Goal: Contribute content: Add original content to the website for others to see

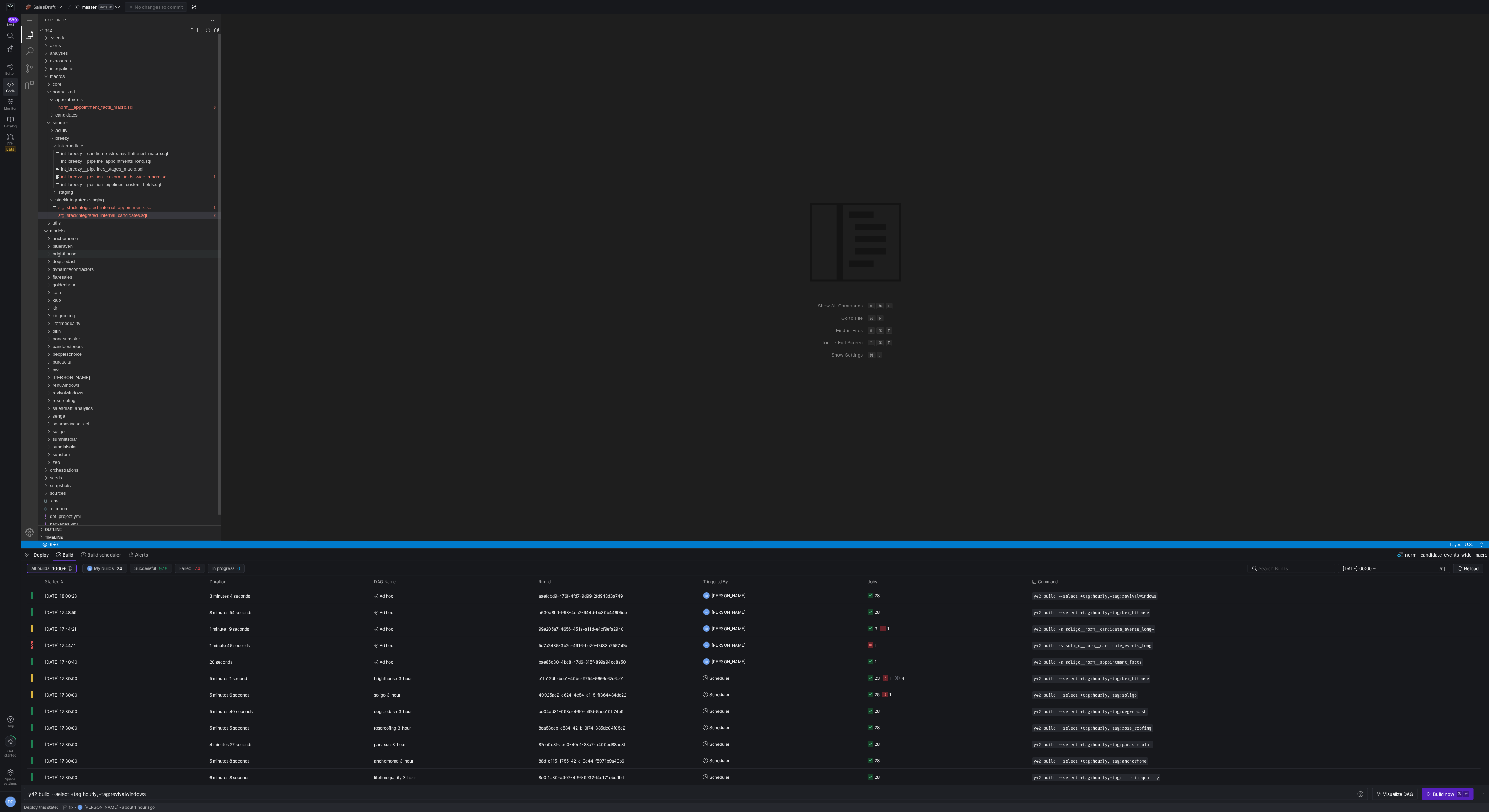
scroll to position [0, 117]
click at [47, 90] on div "normalized" at bounding box center [47, 91] width 13 height 8
click at [46, 96] on div "sources" at bounding box center [47, 99] width 13 height 8
click at [60, 169] on span "goldenhour" at bounding box center [64, 169] width 23 height 5
click at [76, 186] on span "normalized" at bounding box center [66, 184] width 23 height 5
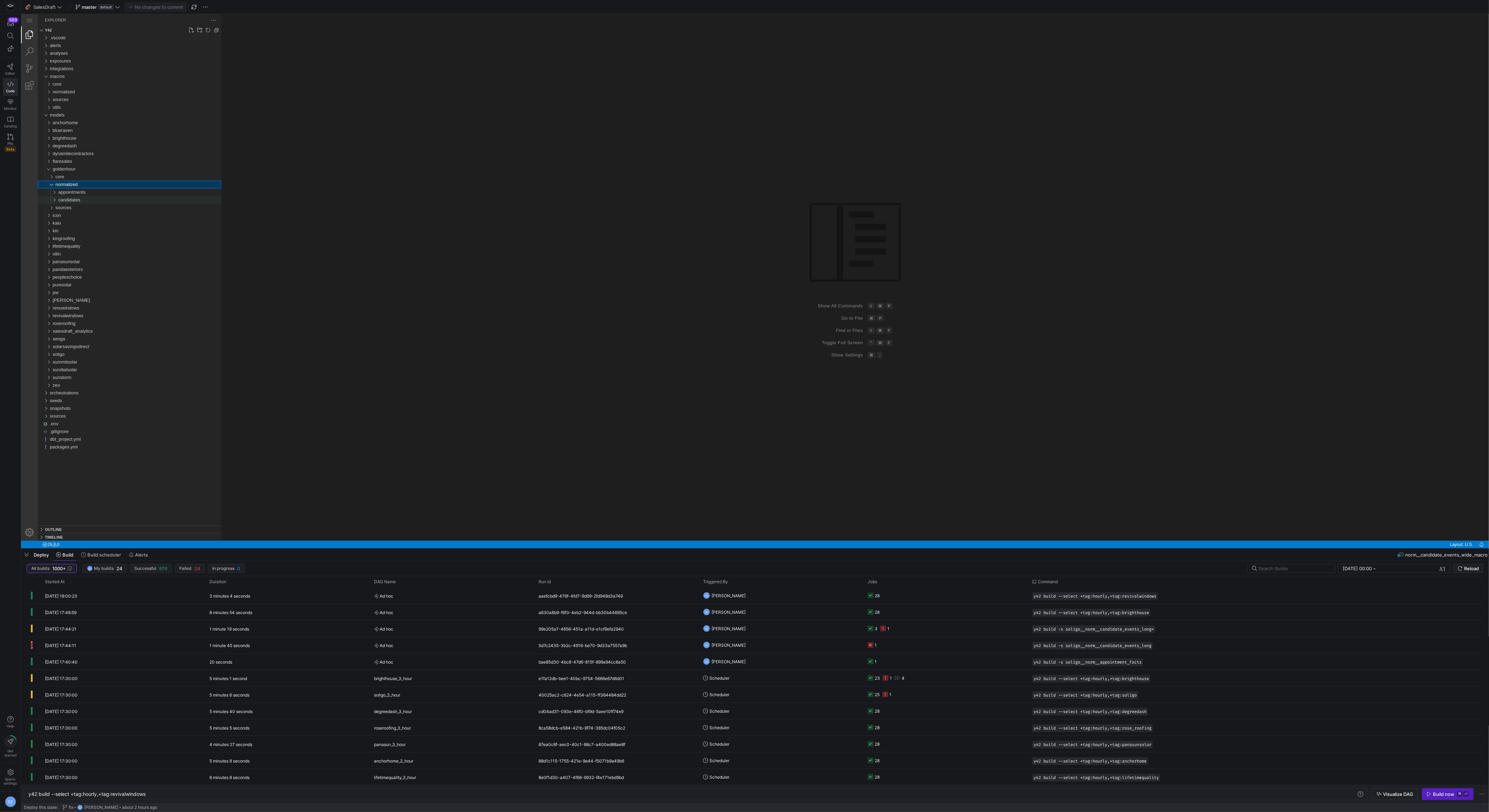
click at [72, 202] on span "candidates" at bounding box center [69, 199] width 22 height 5
click at [71, 209] on span "sources" at bounding box center [64, 207] width 16 height 5
click at [88, 225] on div "breezy" at bounding box center [140, 223] width 163 height 8
click at [88, 234] on div "intermediate" at bounding box center [141, 231] width 160 height 8
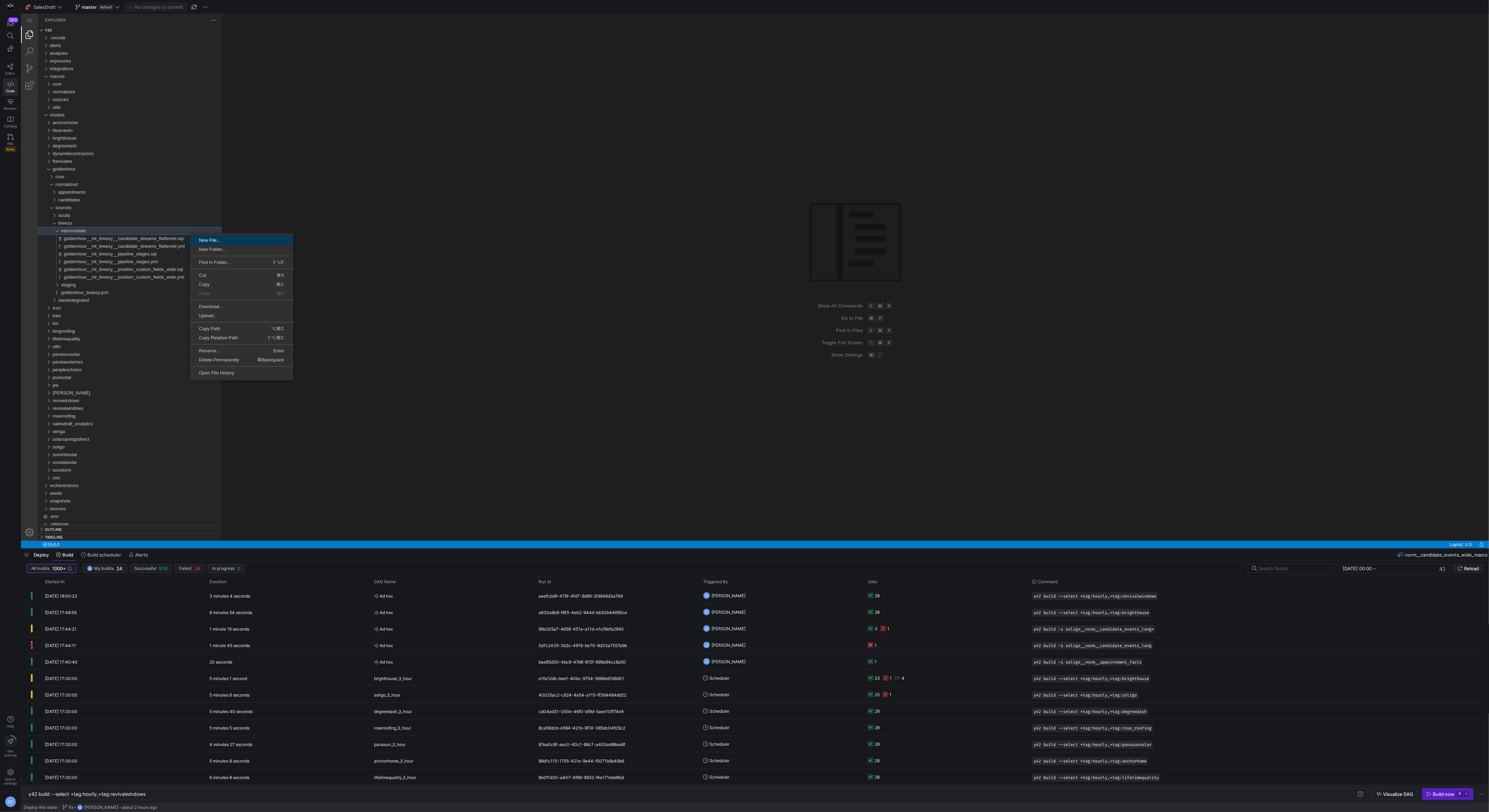
click at [239, 242] on span "New File..." at bounding box center [241, 240] width 103 height 5
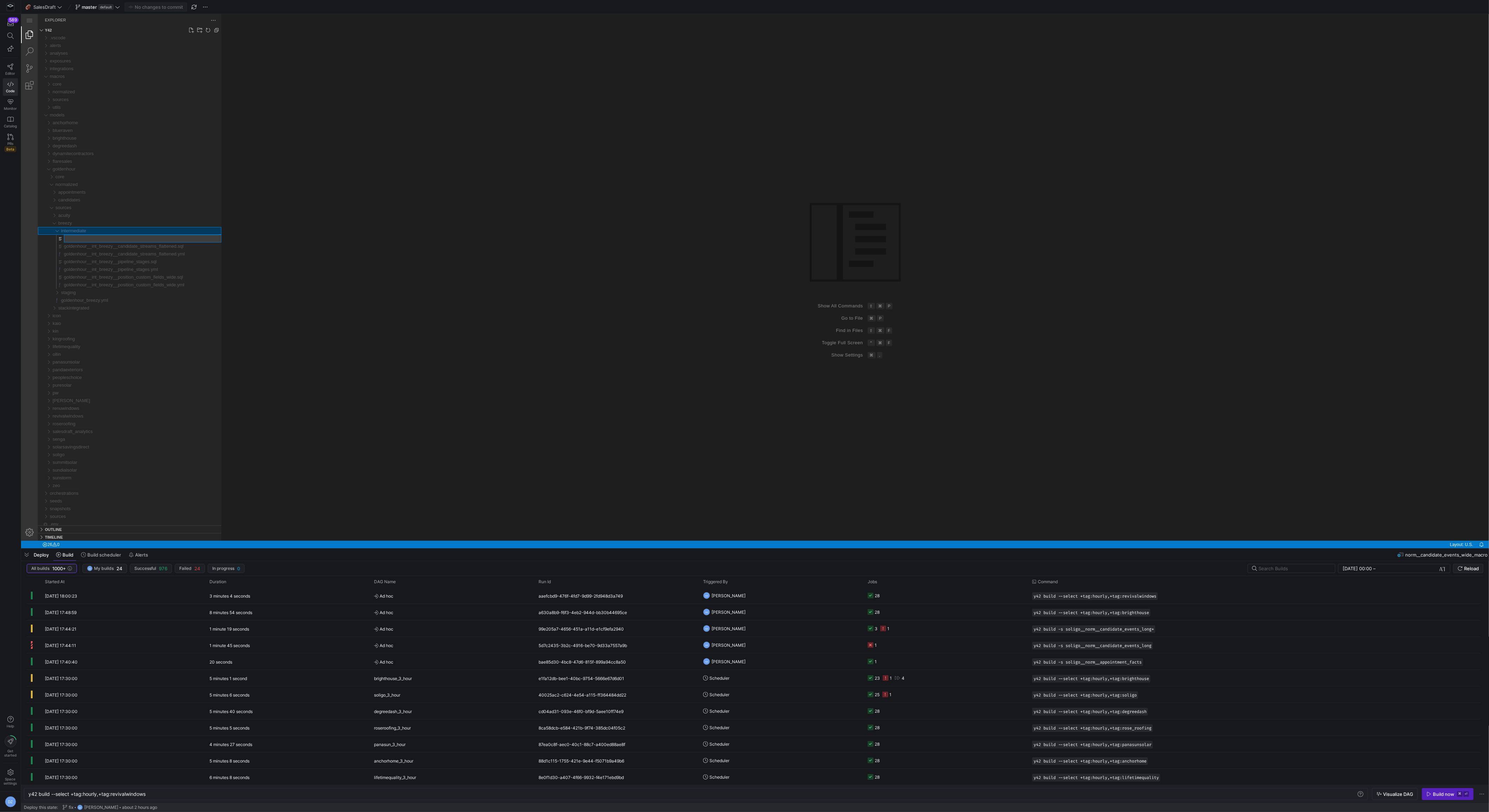
click at [344, 238] on div "Group 1 (empty)" at bounding box center [855, 277] width 1268 height 526
click at [12, 64] on icon at bounding box center [10, 66] width 6 height 6
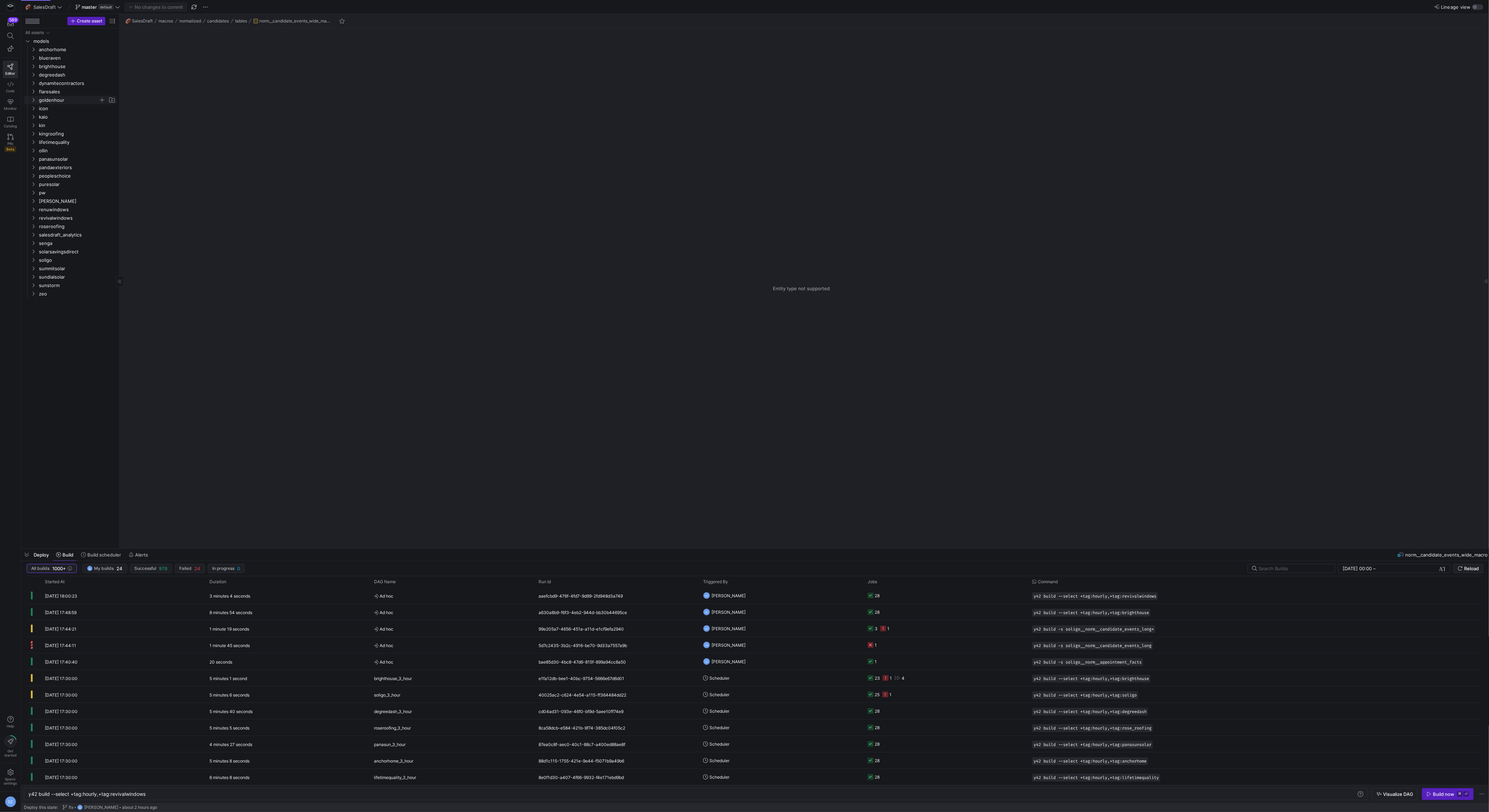
click at [62, 100] on span "goldenhour" at bounding box center [68, 100] width 60 height 8
click at [67, 123] on span "sources" at bounding box center [71, 125] width 54 height 8
click at [68, 140] on span "breezy" at bounding box center [75, 142] width 49 height 8
click at [68, 151] on span "intermediate" at bounding box center [77, 151] width 43 height 8
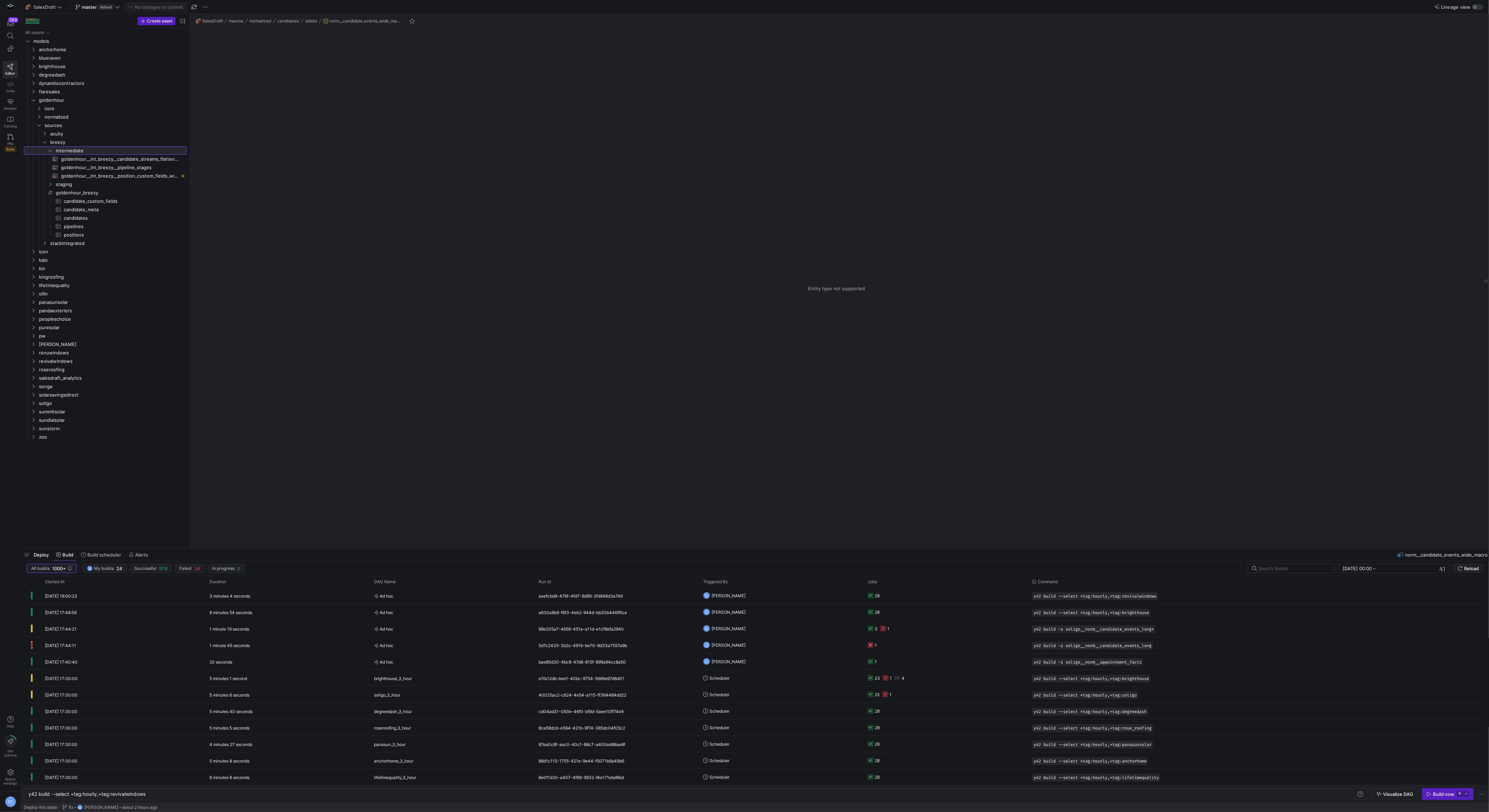
drag, startPoint x: 120, startPoint y: 158, endPoint x: 240, endPoint y: 168, distance: 120.4
click at [174, 149] on span "button" at bounding box center [172, 150] width 7 height 7
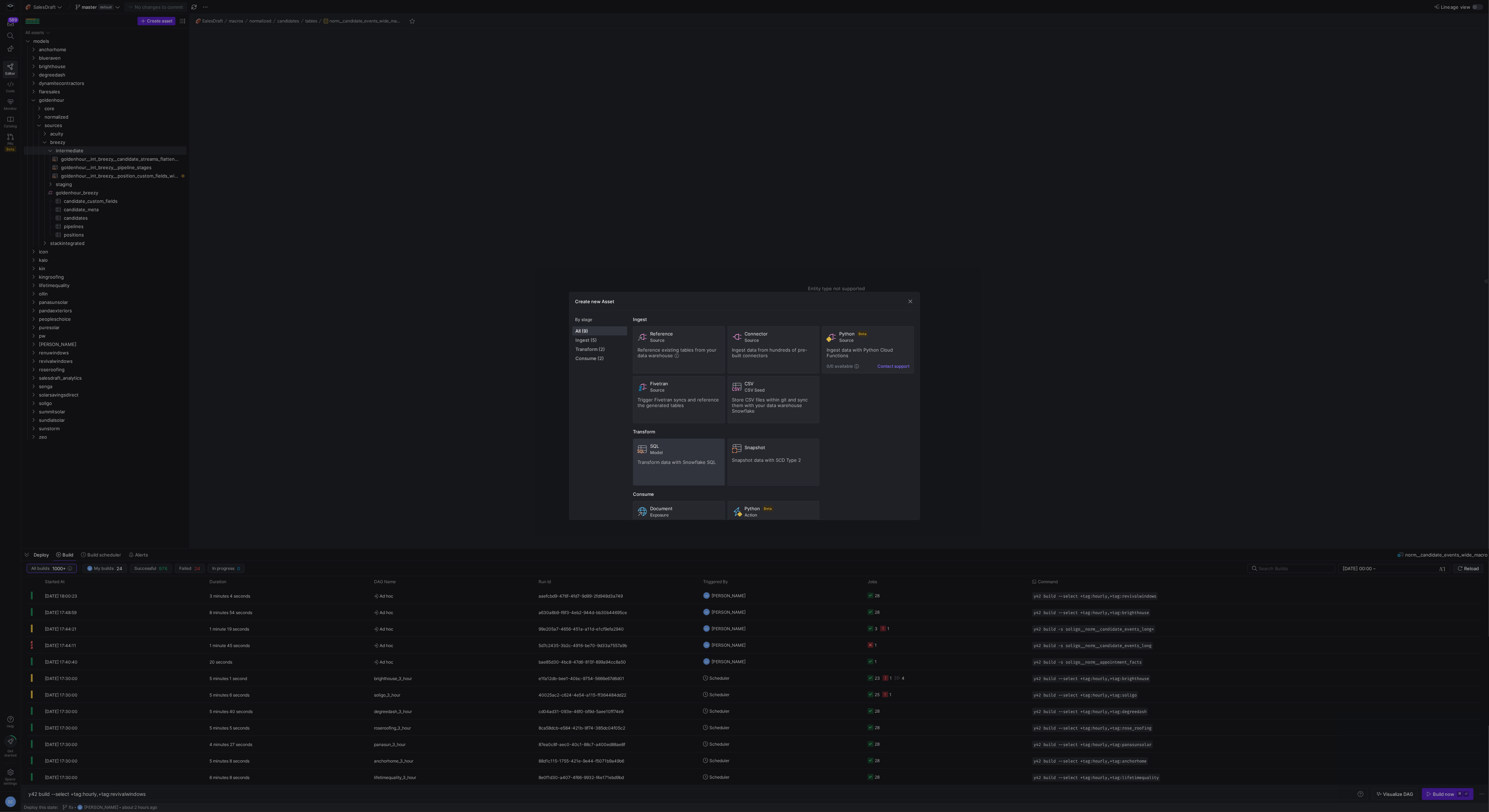
click at [668, 450] on span "Model" at bounding box center [685, 453] width 70 height 5
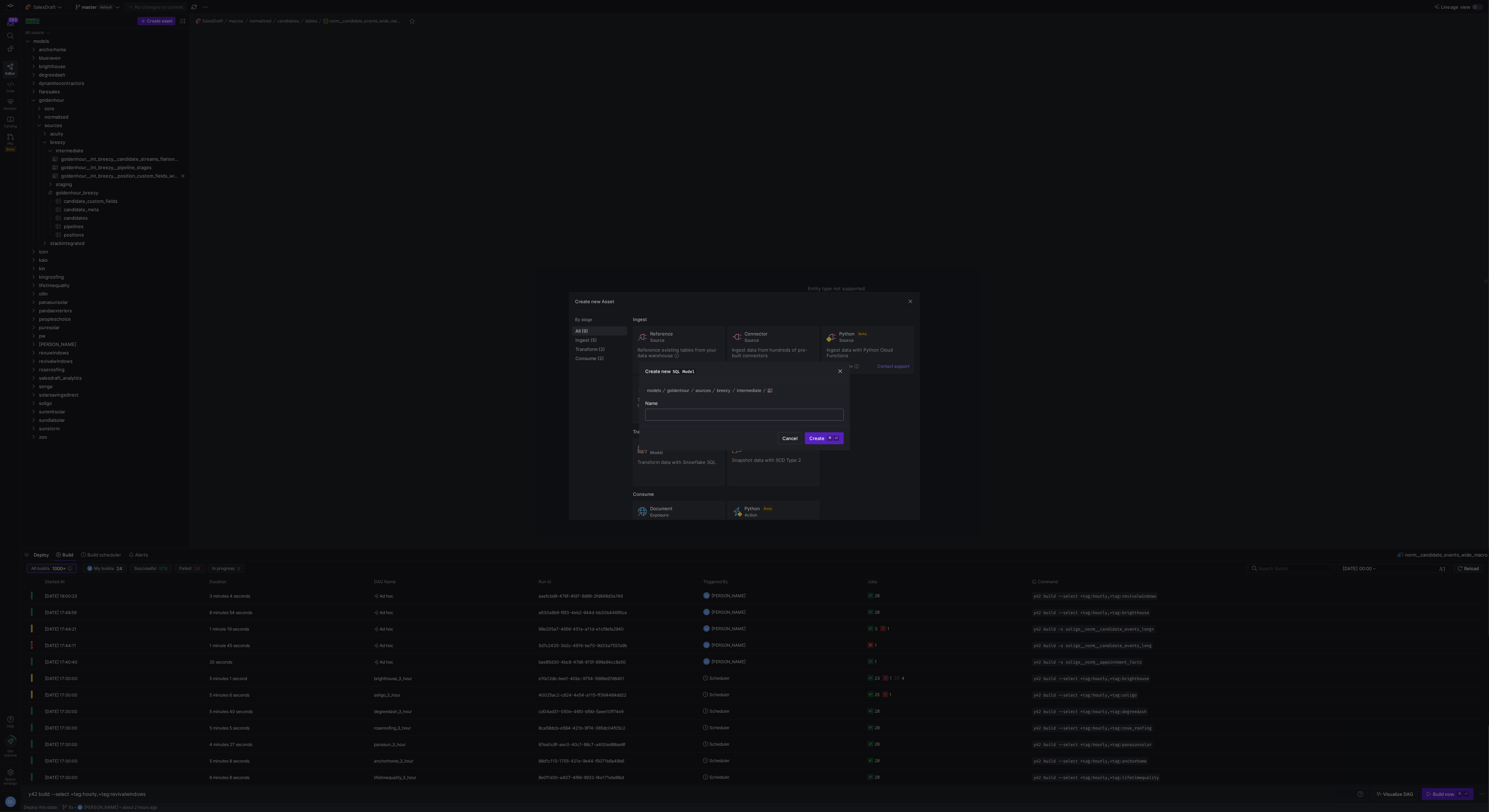
click at [708, 414] on input "text" at bounding box center [744, 415] width 187 height 6
paste input "int_breezy__position_pipeline_custom_fields_long"
drag, startPoint x: 657, startPoint y: 415, endPoint x: 632, endPoint y: 416, distance: 25.0
click at [632, 416] on div "Create new Asset By stage All (9) Ingest (5) Transform (2) Consume (2) Ingest R…" at bounding box center [744, 406] width 1489 height 812
click at [781, 416] on input "soligo__int_breezy__position_pipeline_custom_fields_long" at bounding box center [744, 415] width 187 height 6
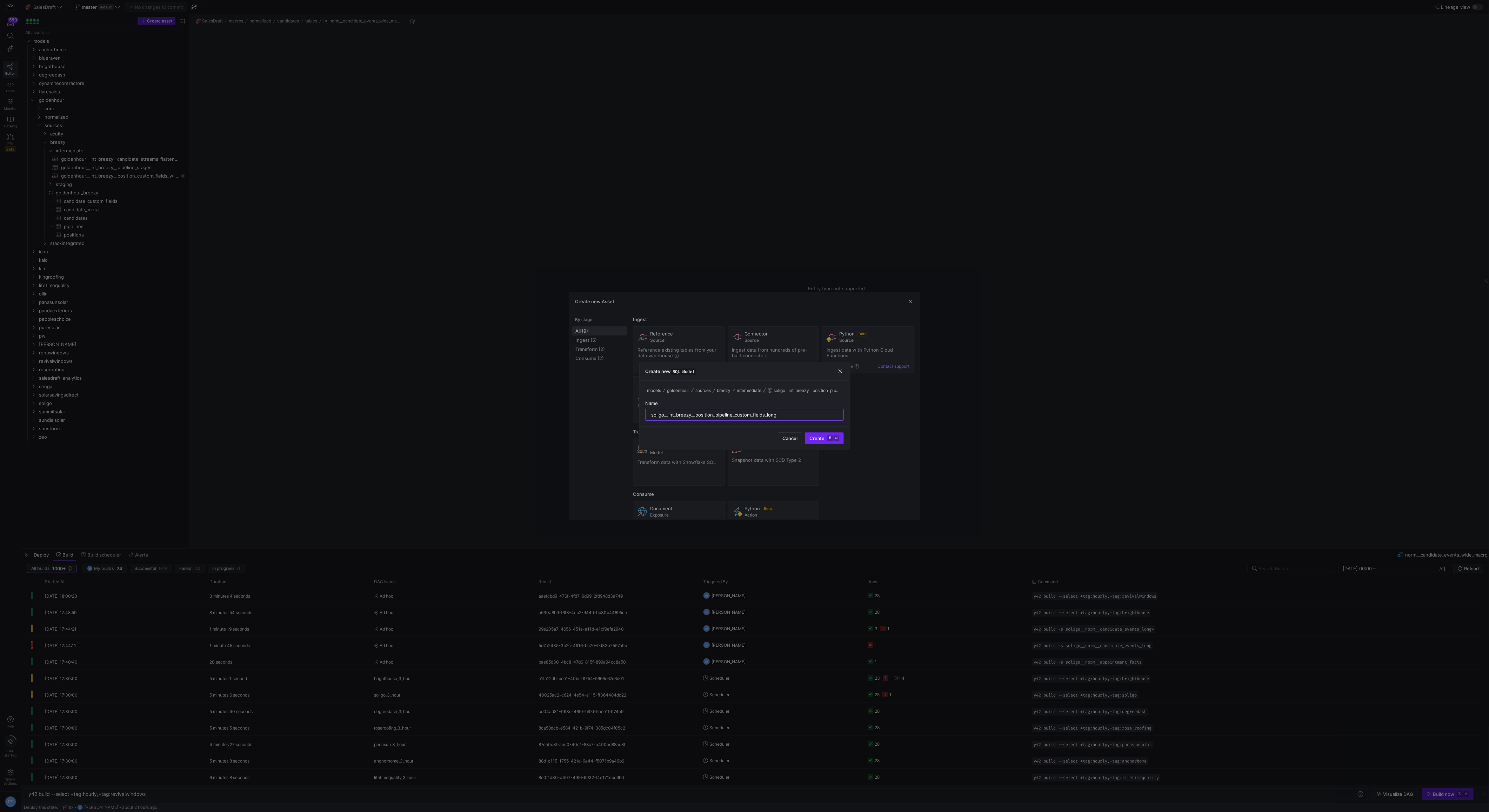
type input "soligo__int_breezy__position_pipeline_custom_fields_long"
click at [835, 437] on kbd "⏎" at bounding box center [836, 438] width 6 height 6
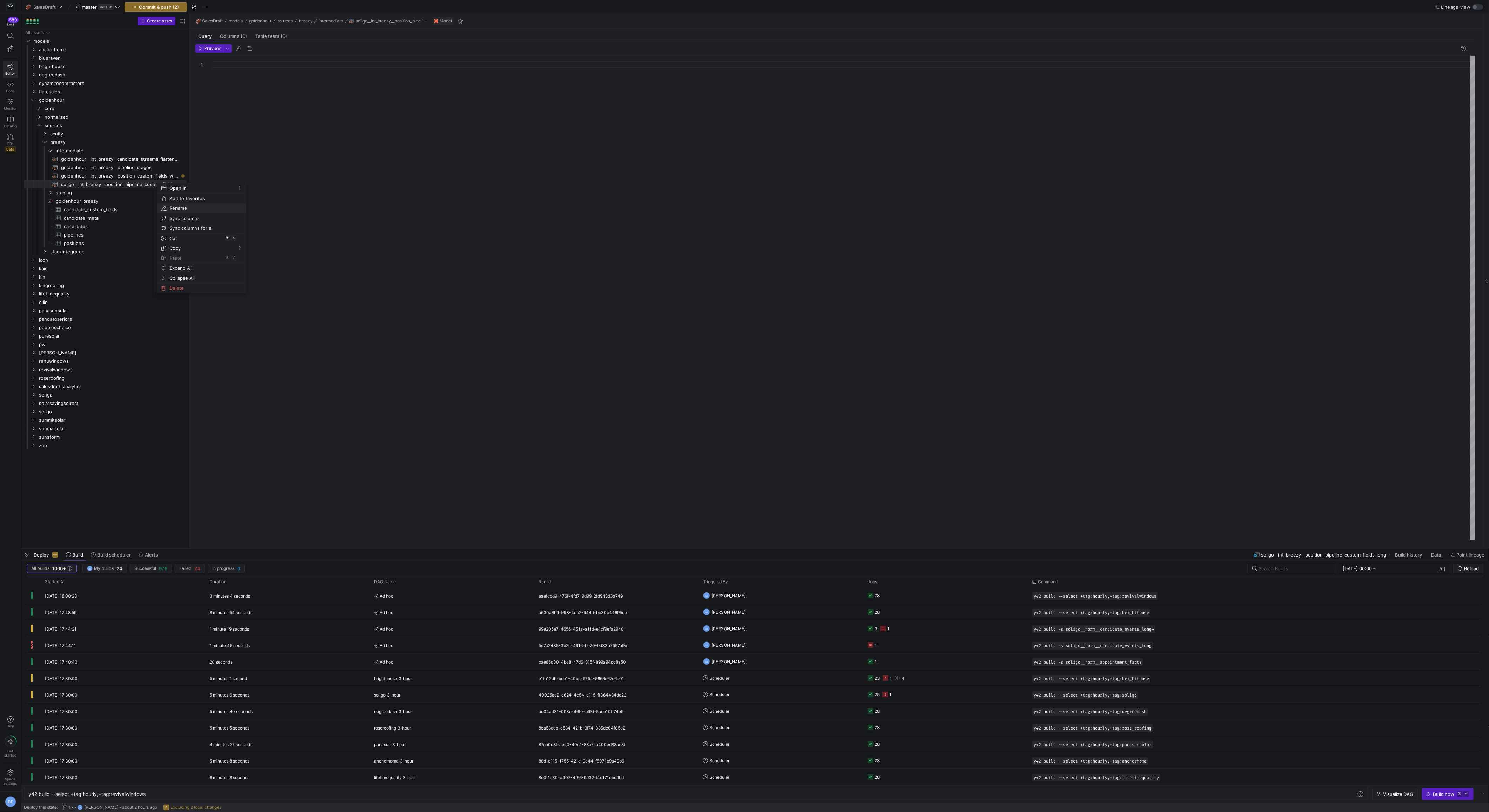
click at [191, 207] on span "Rename" at bounding box center [195, 207] width 58 height 10
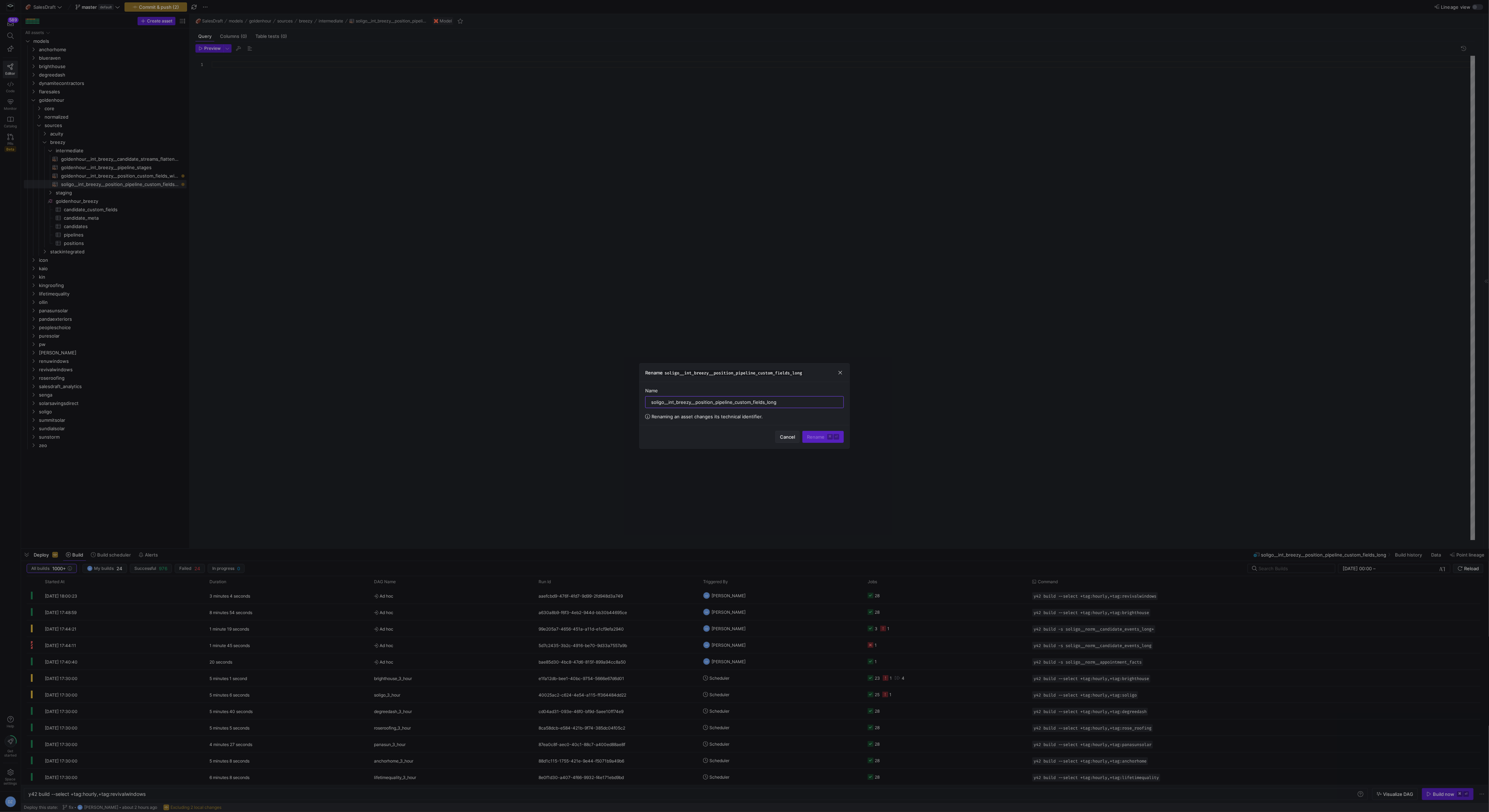
click at [779, 433] on span "button" at bounding box center [787, 436] width 24 height 11
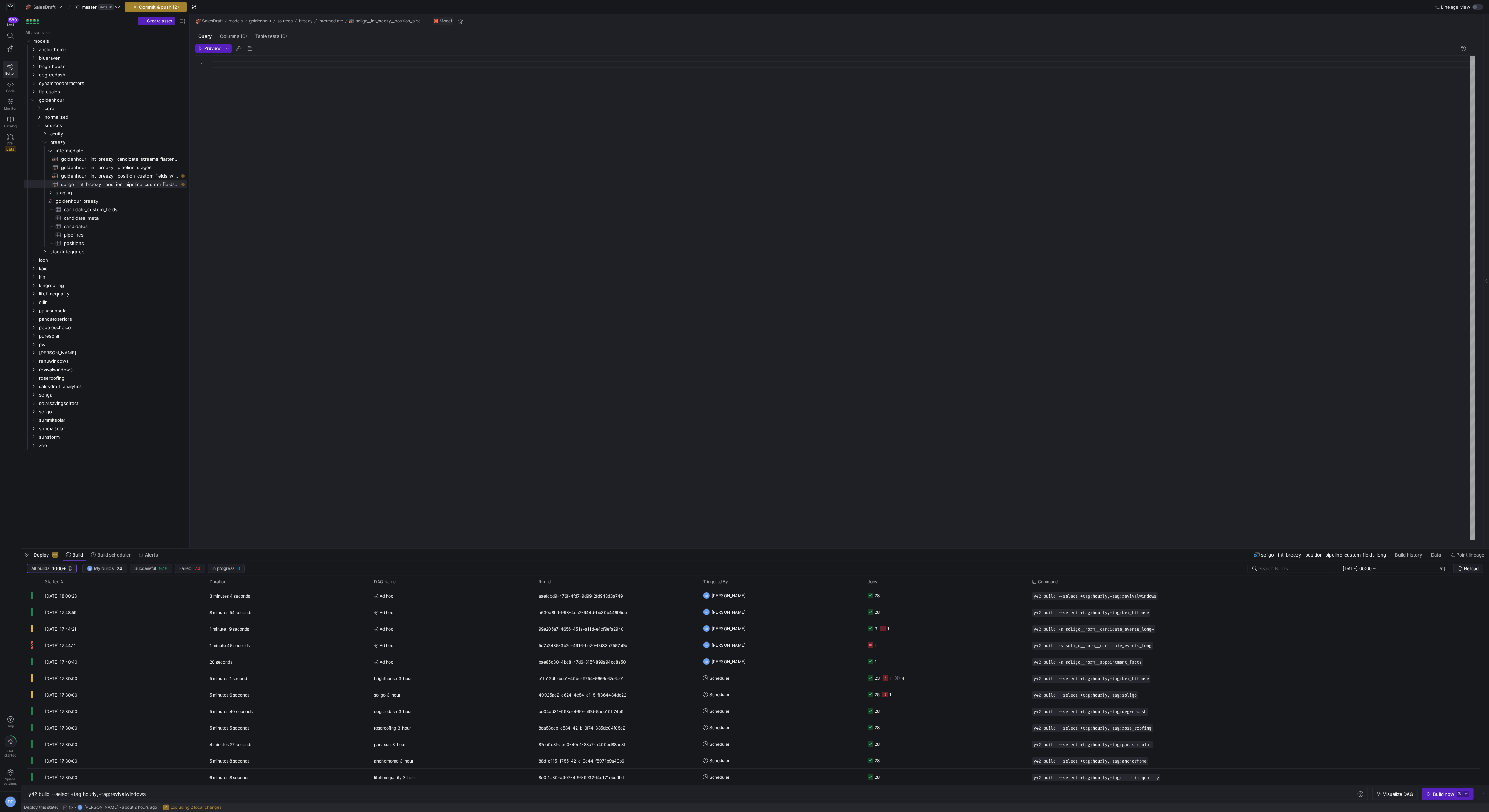
click at [163, 6] on span "Commit & push (2)" at bounding box center [158, 7] width 40 height 6
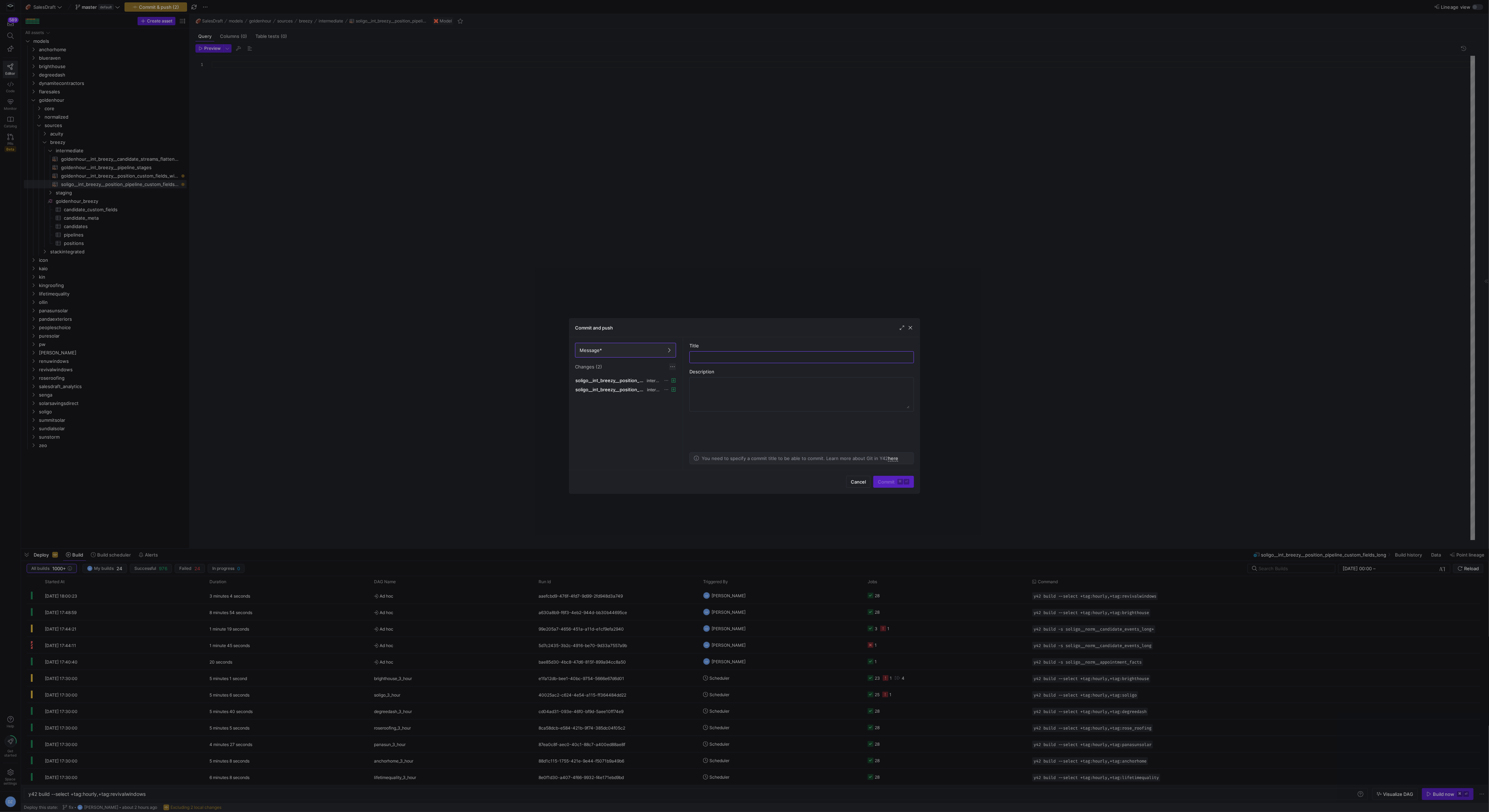
click at [670, 365] on span at bounding box center [673, 366] width 7 height 7
click at [683, 385] on span "Discard all changes" at bounding box center [698, 387] width 49 height 6
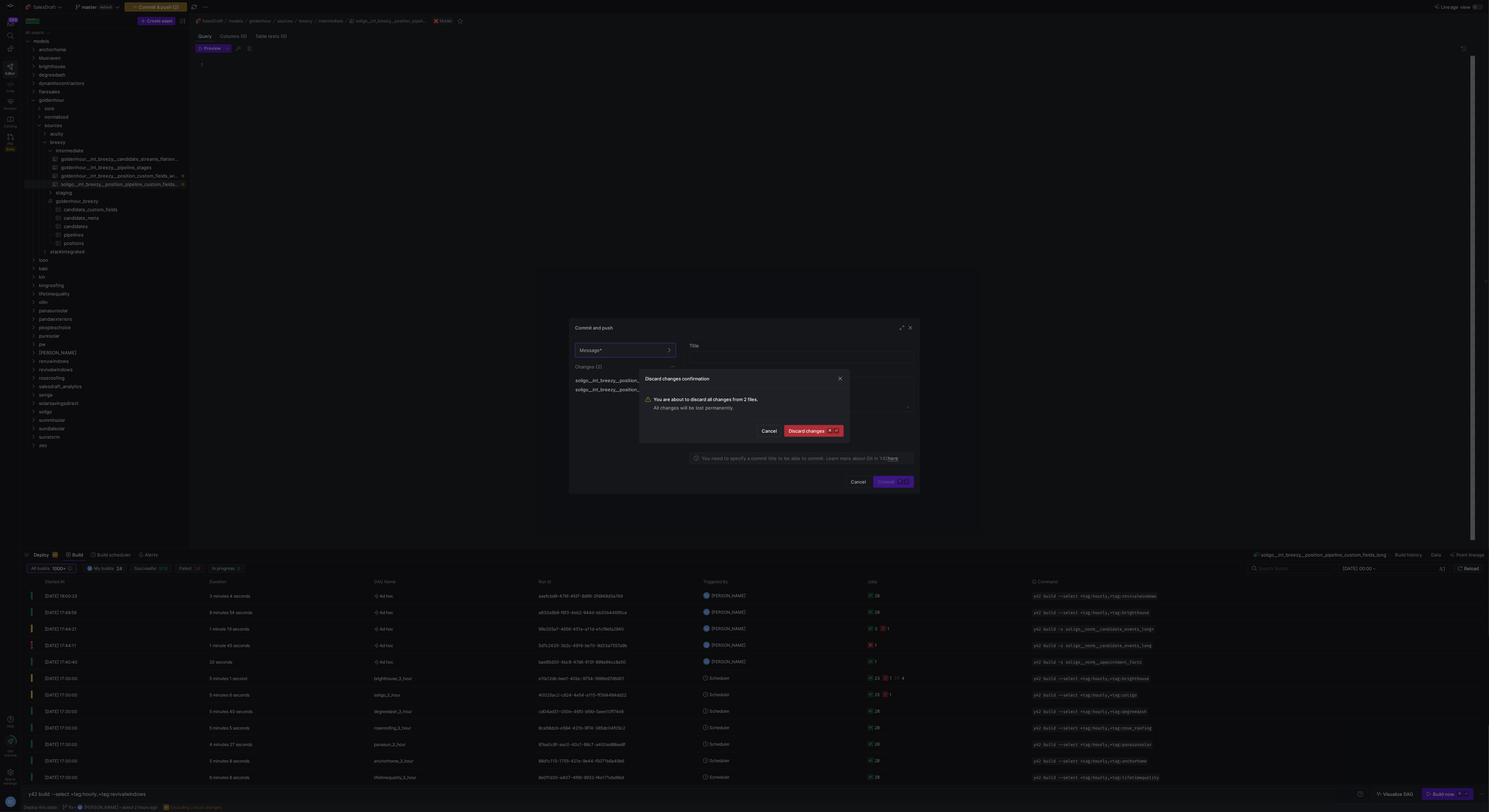
click at [802, 428] on span "Discard changes ⌘ ⏎" at bounding box center [813, 431] width 50 height 6
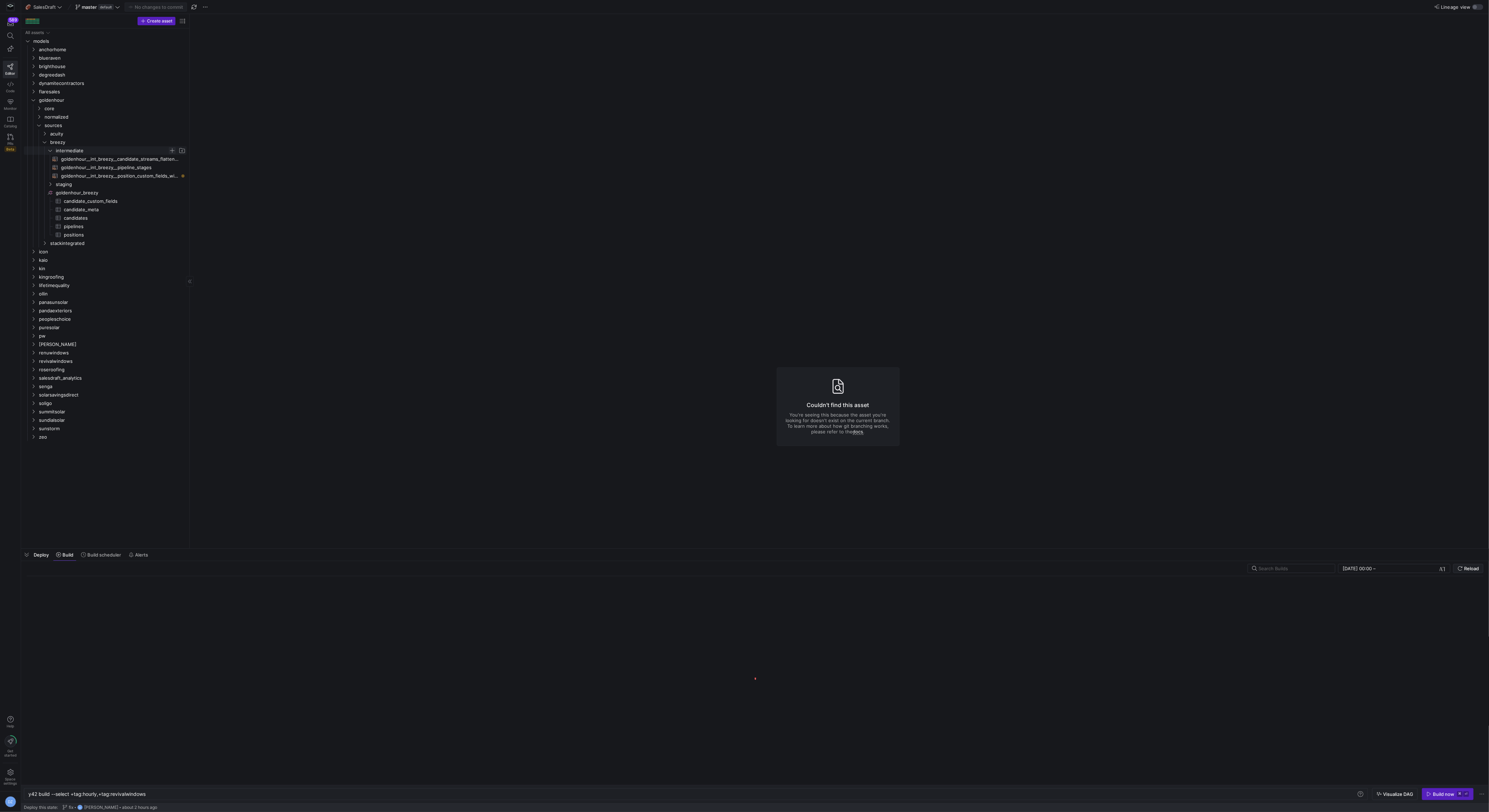
click at [175, 149] on span "Press SPACE to select this row." at bounding box center [172, 150] width 7 height 7
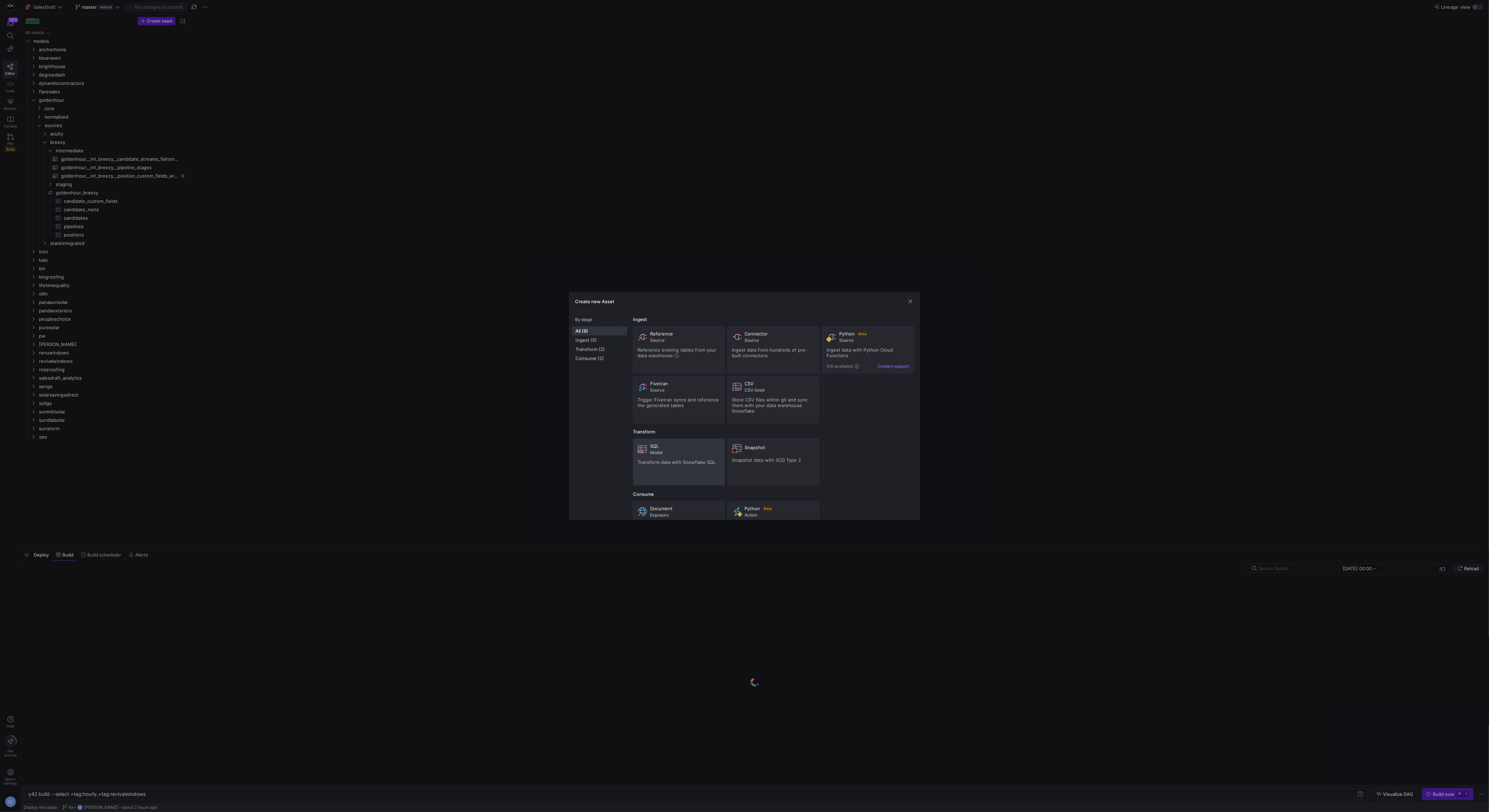
click at [667, 450] on span "Model" at bounding box center [685, 453] width 70 height 5
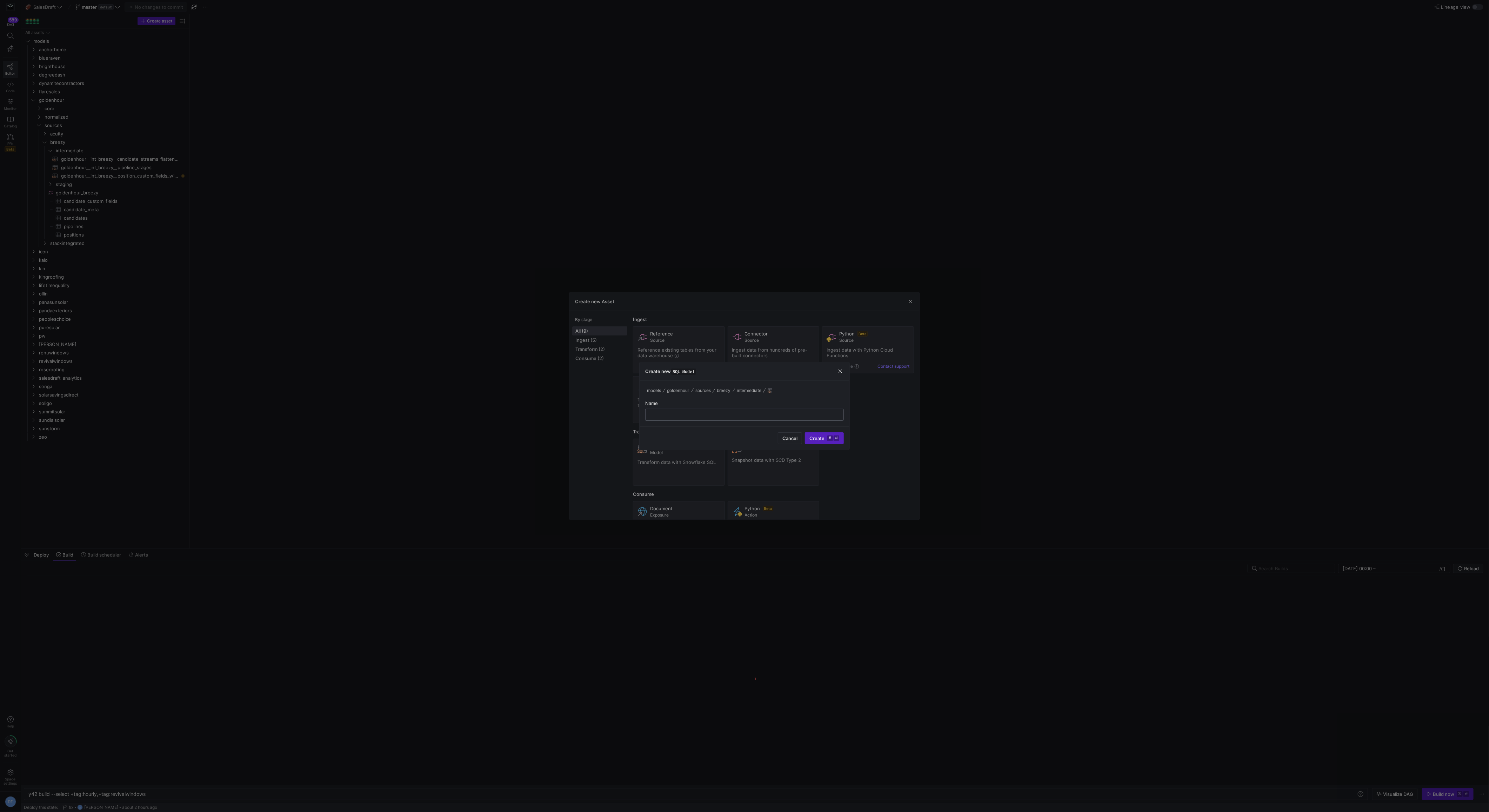
click at [747, 416] on input "text" at bounding box center [744, 415] width 187 height 6
click at [650, 415] on div "int_breezy__position_pipeline_custom_fields_long" at bounding box center [744, 414] width 190 height 11
click at [654, 413] on input "int_breezy__position_pipeline_custom_fields_long" at bounding box center [744, 415] width 187 height 6
type input "goldenhour__int_breezy__position_pipeline_custom_fields_long"
click at [822, 440] on span "Create ⌘ ⏎" at bounding box center [824, 438] width 30 height 6
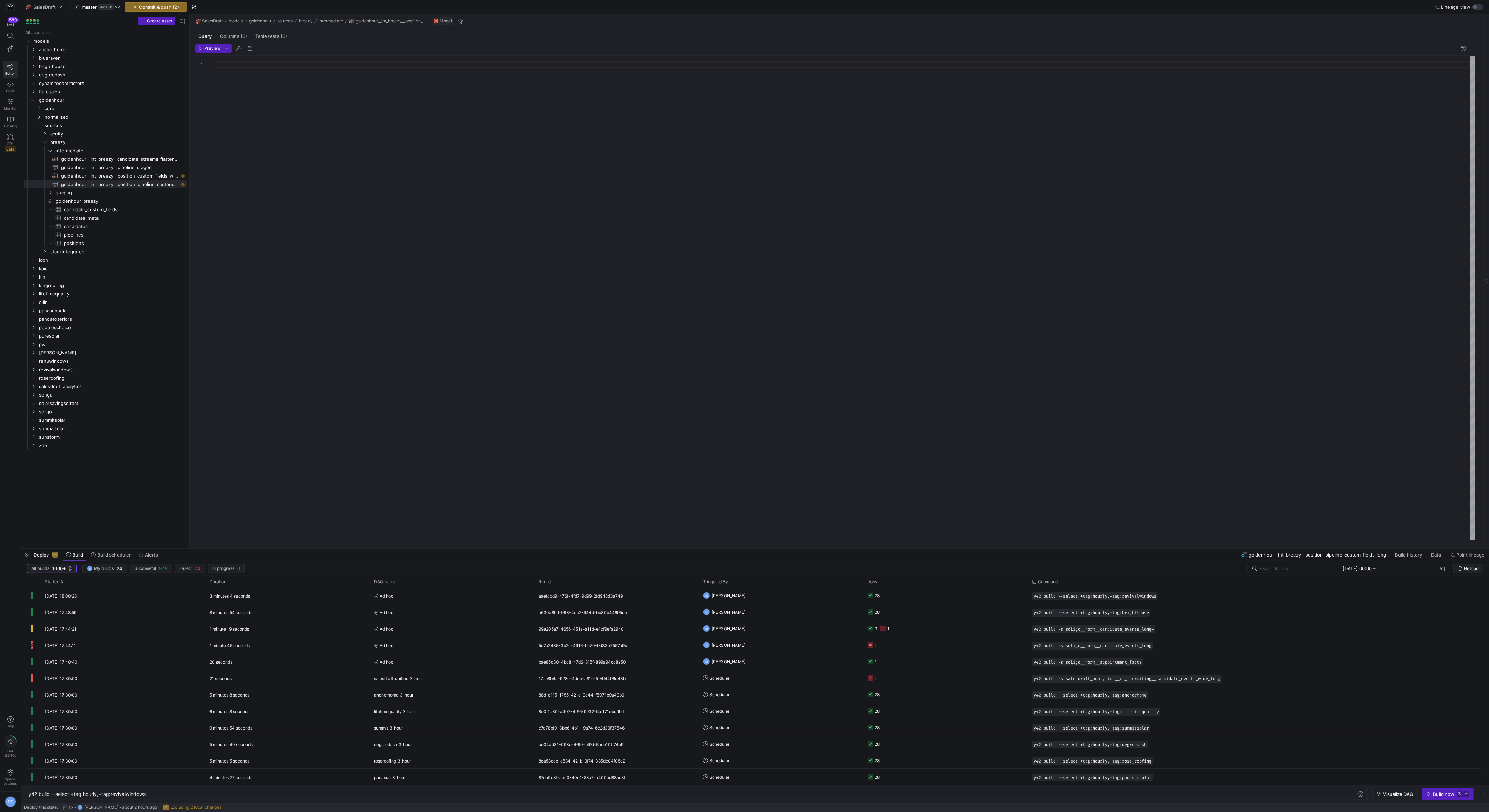
click at [525, 250] on div at bounding box center [843, 298] width 1264 height 484
type textarea "int_breezy__position_pipeline_custom_fields_long"
click at [576, 302] on div at bounding box center [843, 298] width 1264 height 484
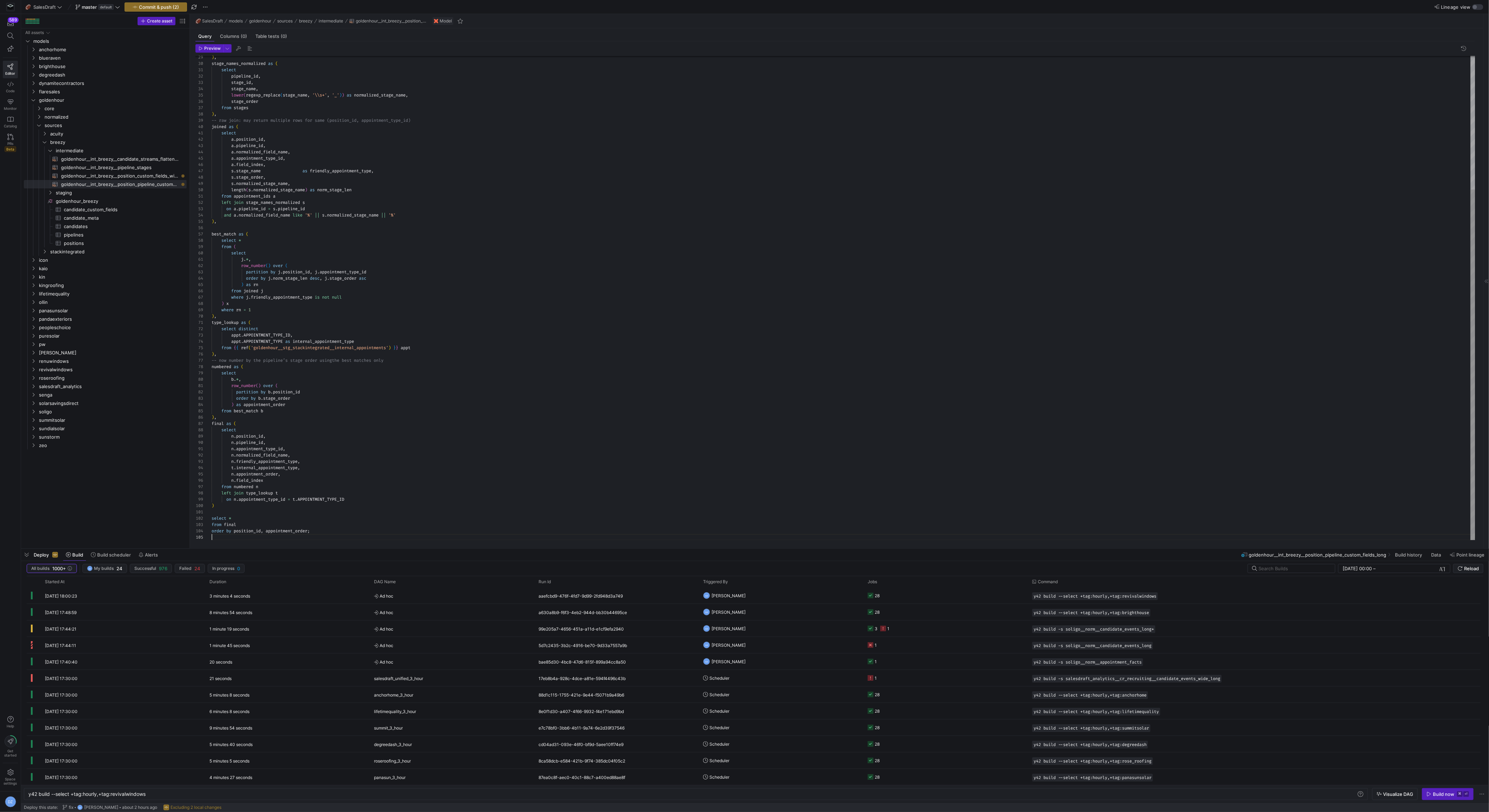
scroll to position [25, 0]
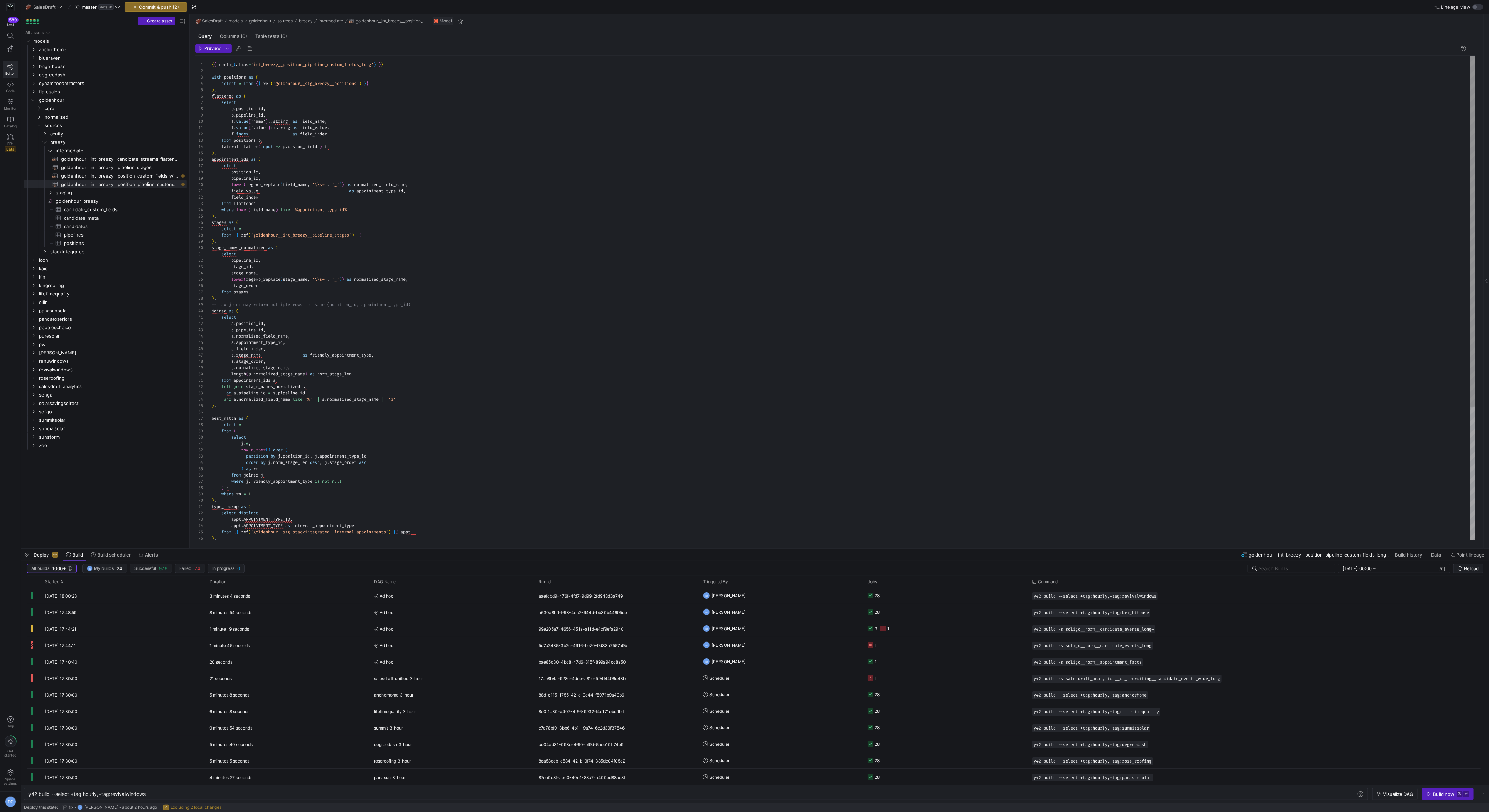
type textarea "select pipeline_id, stage_id, stage_name, lower(regexp_replace(stage_name, '\\s…"
click at [568, 283] on div ") , stage_names_normalized as ( select pipeline_id , stage_id , stage_name , lo…" at bounding box center [843, 390] width 1264 height 669
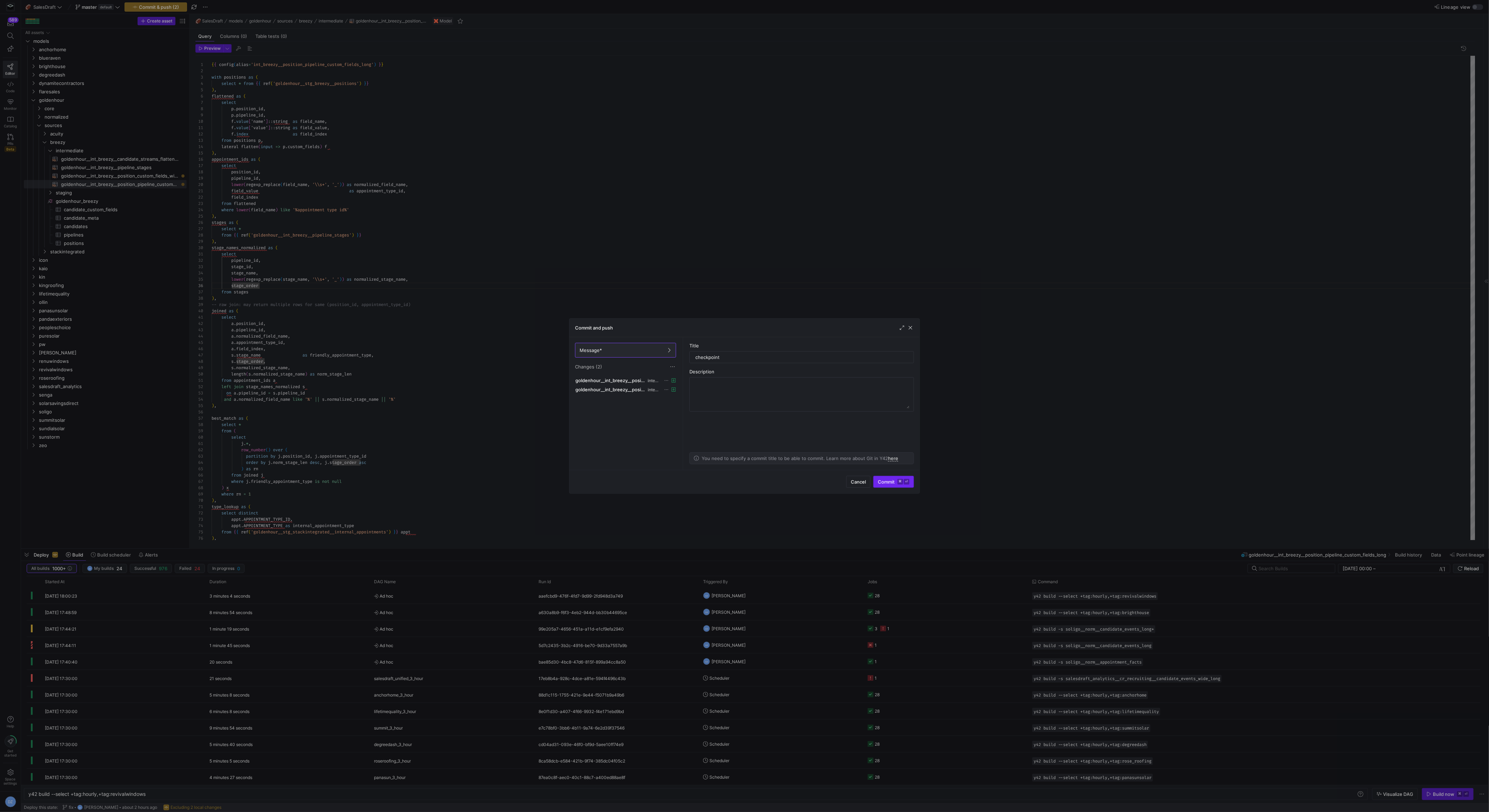
click at [881, 481] on span "Commit ⌘ ⏎" at bounding box center [894, 482] width 32 height 6
